Goal: Task Accomplishment & Management: Use online tool/utility

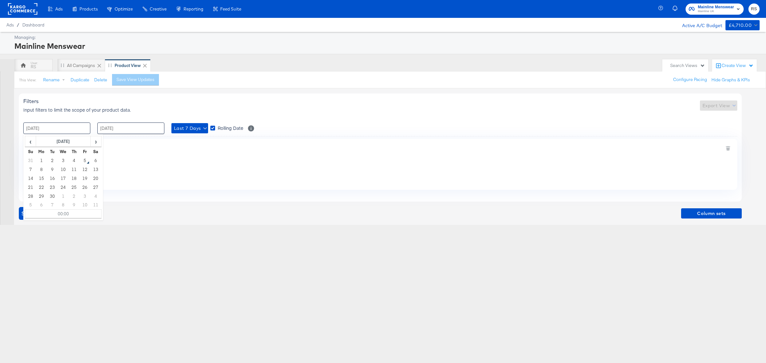
click at [57, 128] on input "[DATE]" at bounding box center [56, 128] width 67 height 11
click at [39, 160] on td "1" at bounding box center [41, 160] width 11 height 9
click at [85, 161] on td "5" at bounding box center [85, 160] width 11 height 9
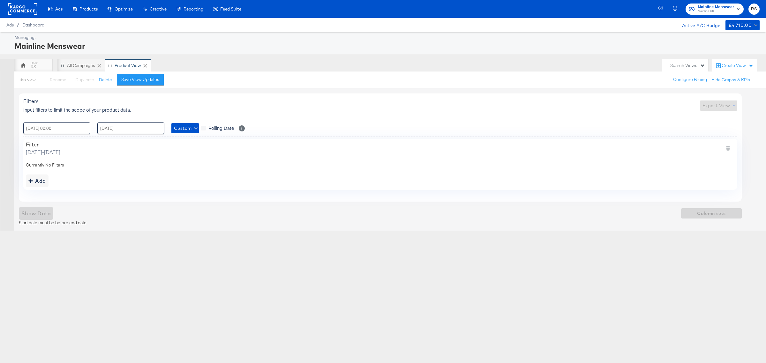
click at [283, 113] on div "Filters Input filters to limit the scope of your product data. Export View" at bounding box center [380, 105] width 714 height 15
click at [73, 130] on input "[DATE] 00:00" at bounding box center [56, 128] width 67 height 11
click at [42, 158] on td "1" at bounding box center [41, 160] width 11 height 9
type input "[DATE] 00:00"
click at [127, 128] on input "[DATE]" at bounding box center [130, 128] width 67 height 11
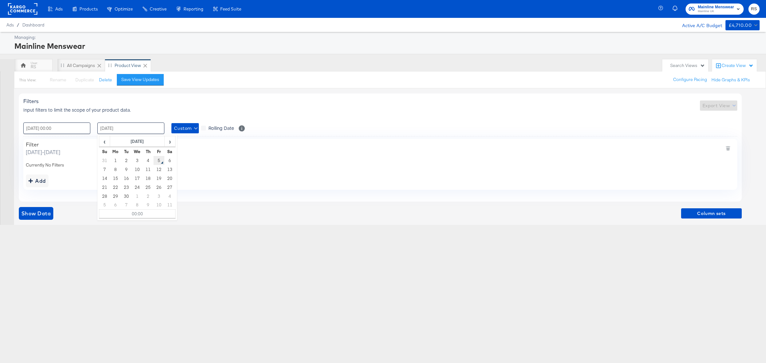
click at [159, 161] on td "5" at bounding box center [159, 160] width 11 height 9
type input "[DATE] 00:00"
drag, startPoint x: 154, startPoint y: 277, endPoint x: 93, endPoint y: 264, distance: 62.3
click at [154, 278] on div "Ads Ads Dashboard Main dashboard for Media Buying. New Campaign Create a new ca…" at bounding box center [383, 181] width 766 height 363
click at [41, 214] on span "Show Data" at bounding box center [35, 213] width 29 height 9
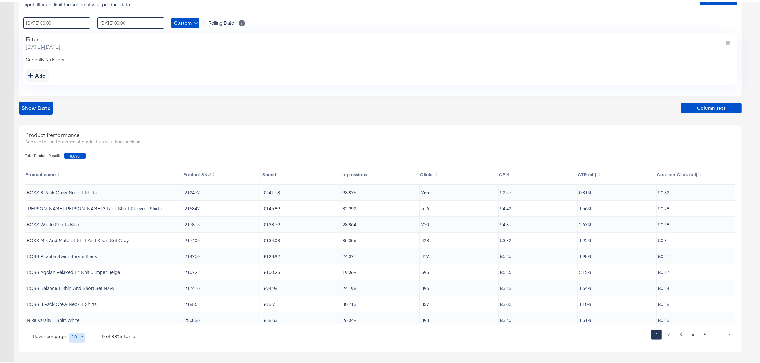
scroll to position [108, 0]
click at [73, 338] on body "Ads Ads Dashboard Main dashboard for Media Buying. New Campaign Create a new ca…" at bounding box center [383, 127] width 766 height 471
click at [77, 299] on li "20" at bounding box center [79, 297] width 21 height 11
type input "20"
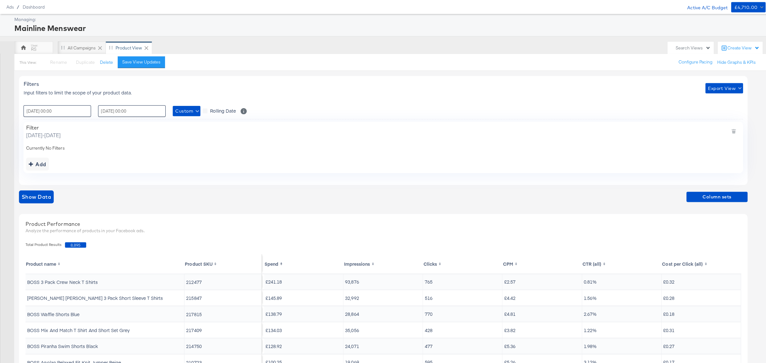
scroll to position [0, 0]
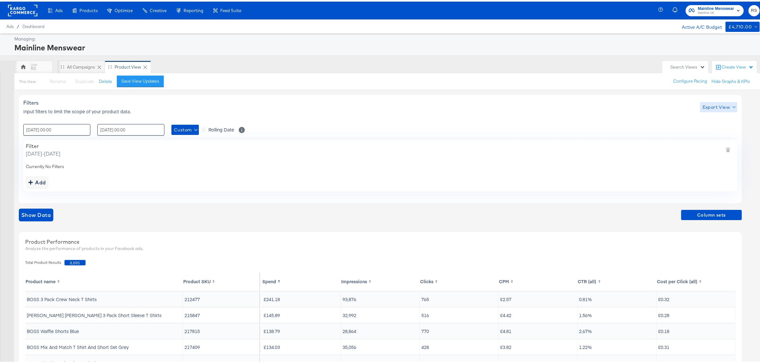
click at [712, 108] on span "Export View" at bounding box center [719, 106] width 32 height 8
click at [648, 122] on div at bounding box center [383, 181] width 766 height 363
click at [690, 215] on span "Column sets" at bounding box center [712, 214] width 56 height 8
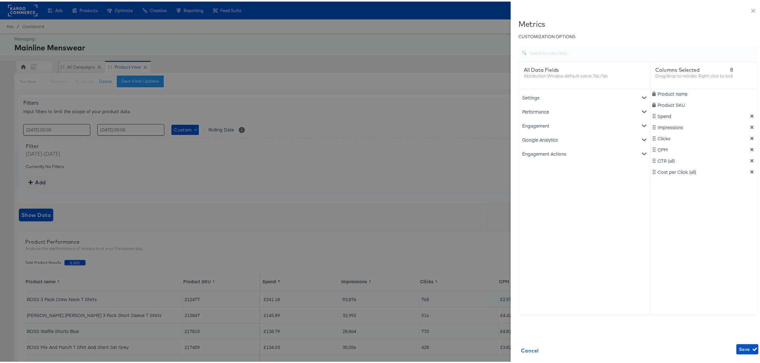
click at [535, 136] on div "Google Analytics" at bounding box center [584, 138] width 129 height 14
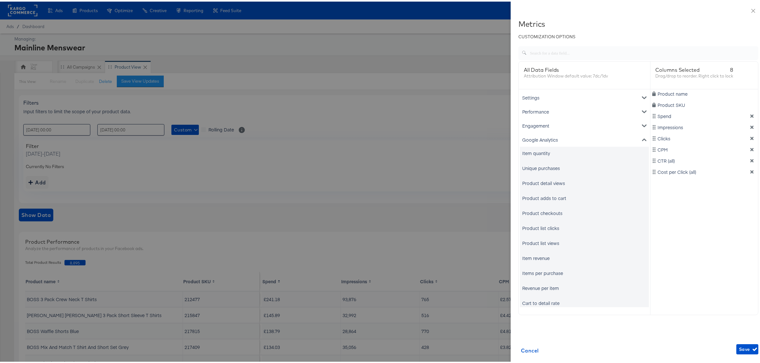
click at [550, 167] on div "Unique purchases" at bounding box center [541, 166] width 38 height 6
click at [532, 255] on div "Item revenue" at bounding box center [535, 257] width 27 height 6
click at [750, 126] on icon "dimension-list" at bounding box center [752, 126] width 4 height 4
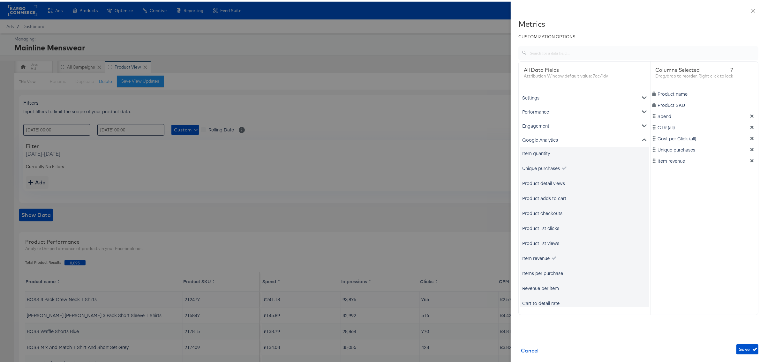
click at [750, 126] on icon "dimension-list" at bounding box center [752, 126] width 4 height 4
click at [547, 168] on div "Unique purchases" at bounding box center [541, 166] width 38 height 6
drag, startPoint x: 646, startPoint y: 136, endPoint x: 642, endPoint y: 116, distance: 20.9
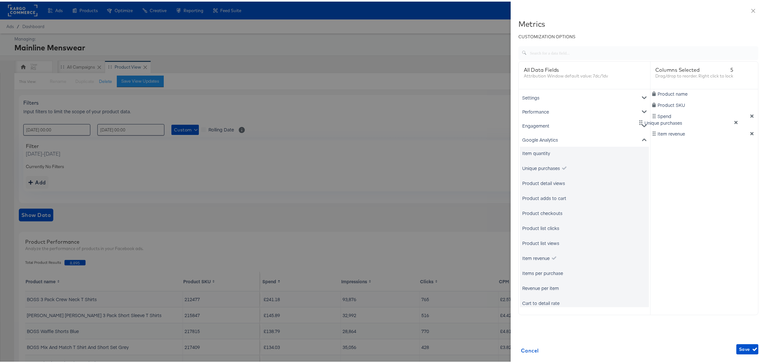
click at [651, 116] on div "Product name Product SKU Spend Item revenue Unique purchases" at bounding box center [705, 197] width 108 height 218
click at [739, 351] on span "Save" at bounding box center [747, 348] width 17 height 8
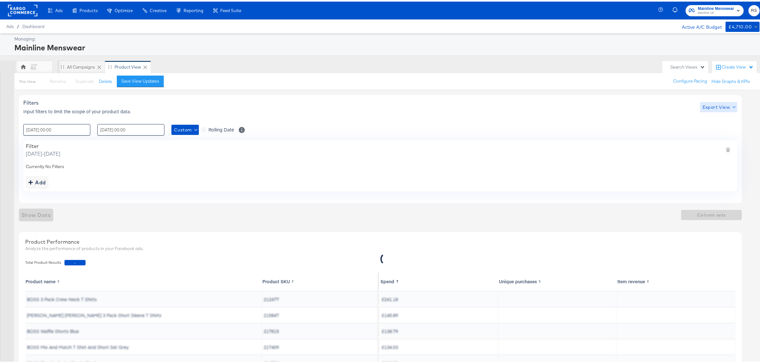
click at [718, 106] on span "Export View" at bounding box center [719, 106] width 32 height 8
click at [600, 61] on div at bounding box center [383, 181] width 766 height 363
click at [724, 104] on span "Export View" at bounding box center [719, 106] width 32 height 8
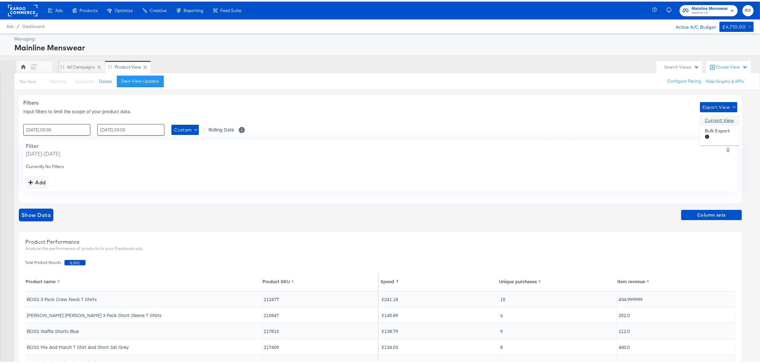
click at [722, 119] on link "Current View" at bounding box center [719, 119] width 29 height 7
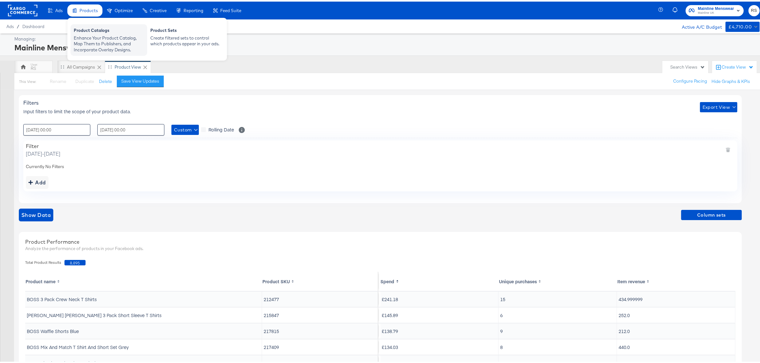
click at [107, 42] on div "Enhance Your Product Catalog, Map Them to Publishers, and Incorporate Overlay D…" at bounding box center [109, 43] width 70 height 18
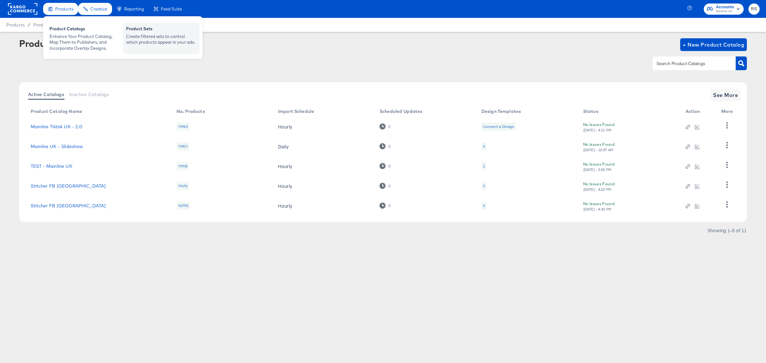
click at [155, 31] on div "Product Sets" at bounding box center [161, 30] width 70 height 8
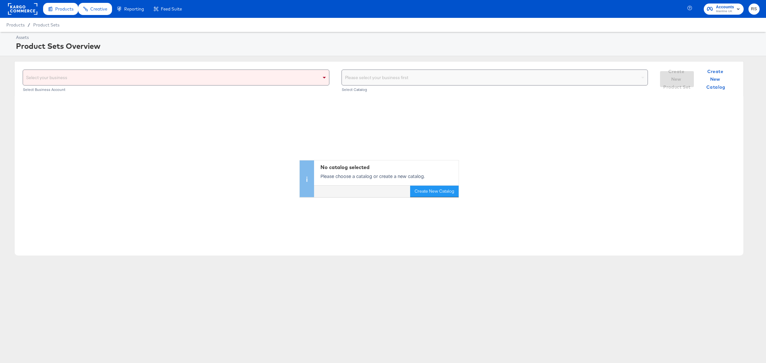
click at [216, 85] on div "Select your business" at bounding box center [176, 77] width 306 height 15
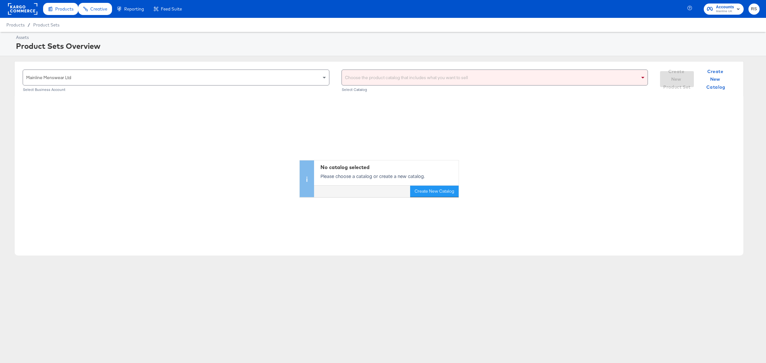
click at [381, 76] on div "Choose the product catalog that includes what you want to sell" at bounding box center [495, 77] width 306 height 15
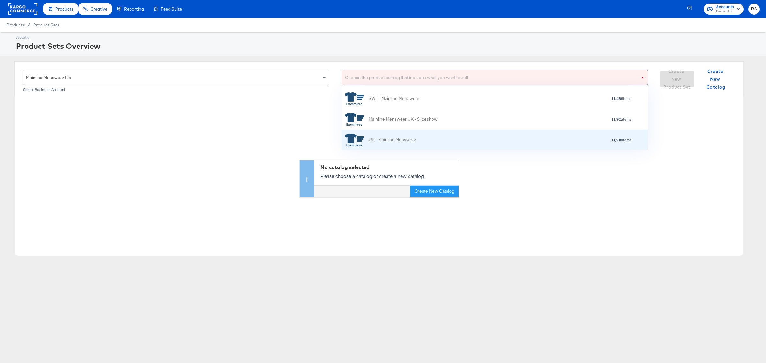
click at [398, 145] on div "UK - Mainline Menswear" at bounding box center [381, 140] width 72 height 13
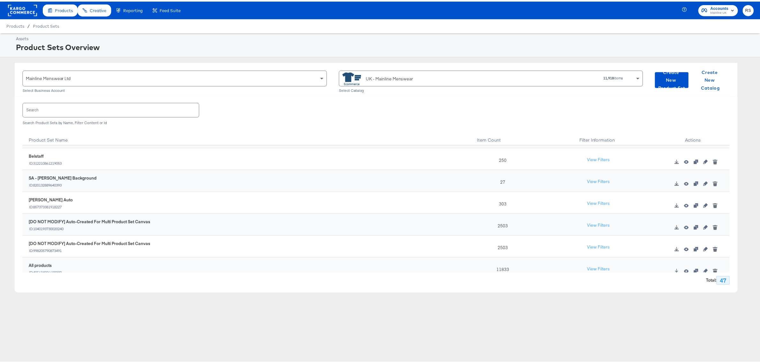
scroll to position [907, 0]
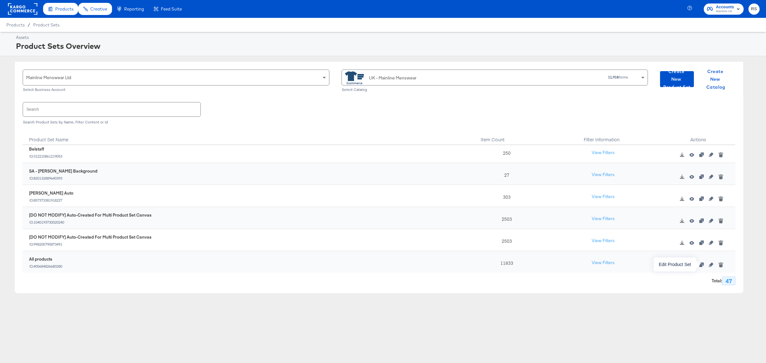
click at [709, 264] on icon "button" at bounding box center [711, 265] width 4 height 4
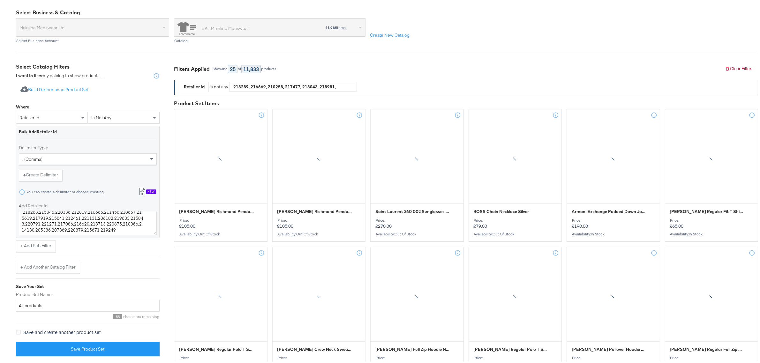
scroll to position [59, 0]
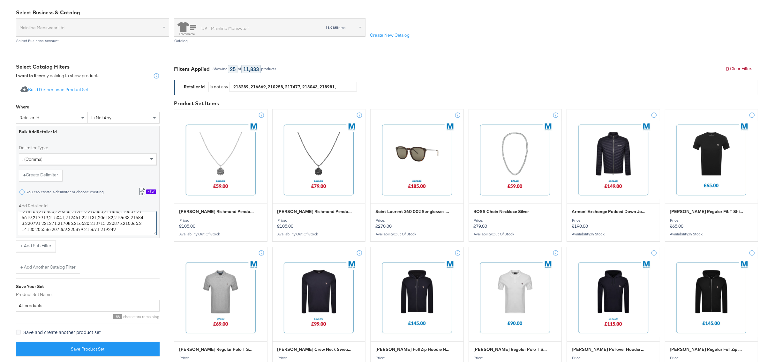
click at [113, 229] on textarea "218289,216669,210258,217477,218043,218981,215536,211991,219632,195260,162611,17…" at bounding box center [88, 222] width 138 height 24
paste textarea "220830 221182 214298 215779 211365 220427"
click at [22, 224] on textarea "218289,216669,210258,217477,218043,218981,215536,211991,219632,195260,162611,17…" at bounding box center [88, 222] width 138 height 24
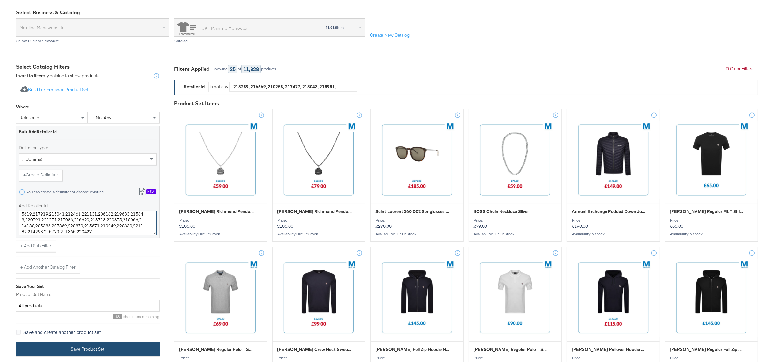
type textarea "218289,216669,210258,217477,218043,218981,215536,211991,219632,195260,162611,17…"
click at [117, 350] on button "Save Product Set" at bounding box center [88, 348] width 144 height 14
